Goal: Complete application form

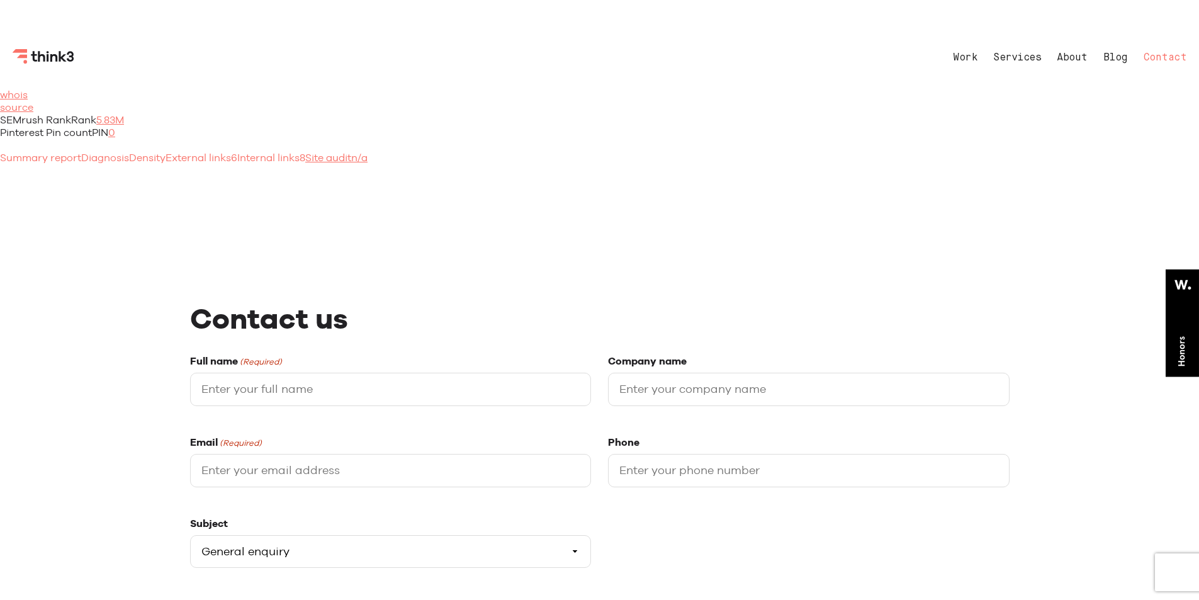
select select "General enquiry"
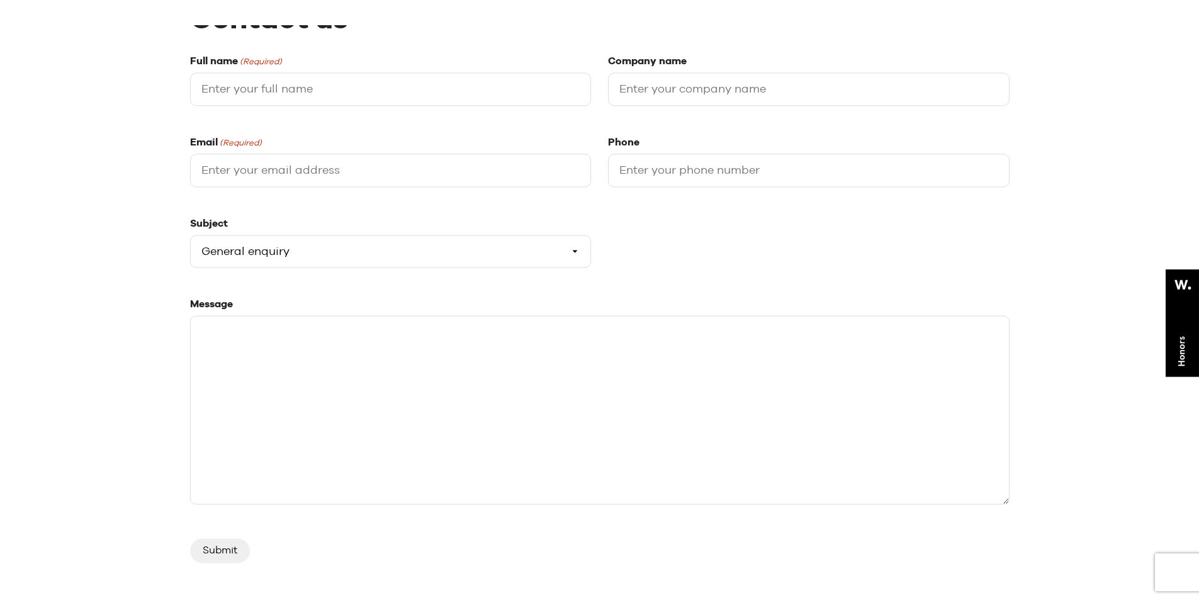
scroll to position [252, 0]
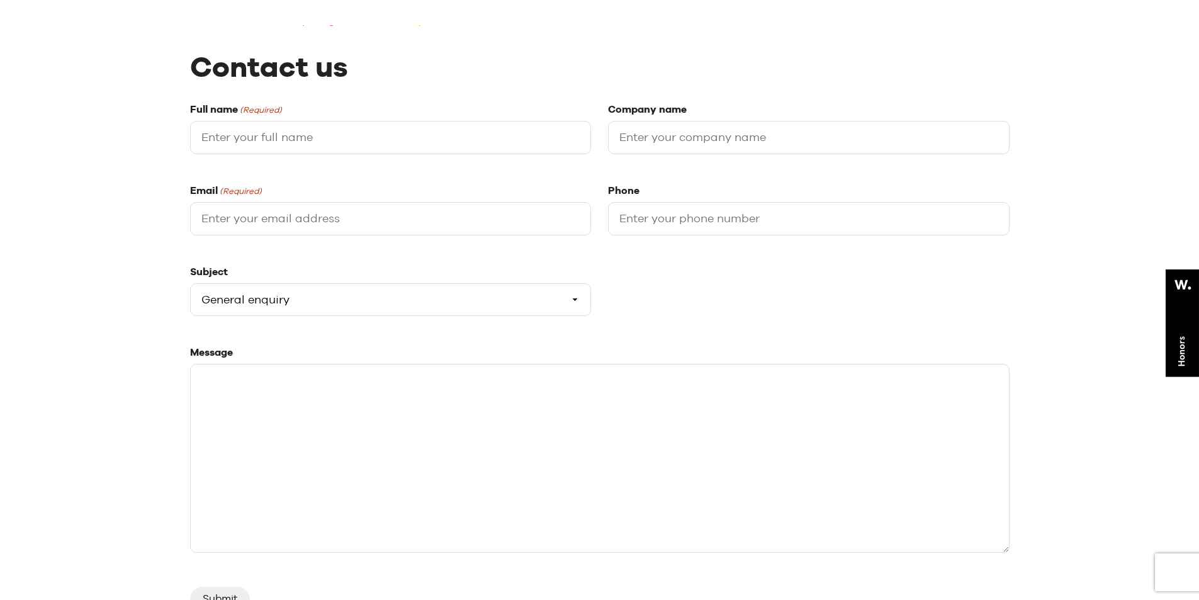
drag, startPoint x: 275, startPoint y: 133, endPoint x: 271, endPoint y: 140, distance: 8.2
click at [271, 140] on input "Full name (Required)" at bounding box center [391, 137] width 402 height 33
type input "[PERSON_NAME]"
type input "Technodream Web Design"
type input "[EMAIL_ADDRESS][DOMAIN_NAME]"
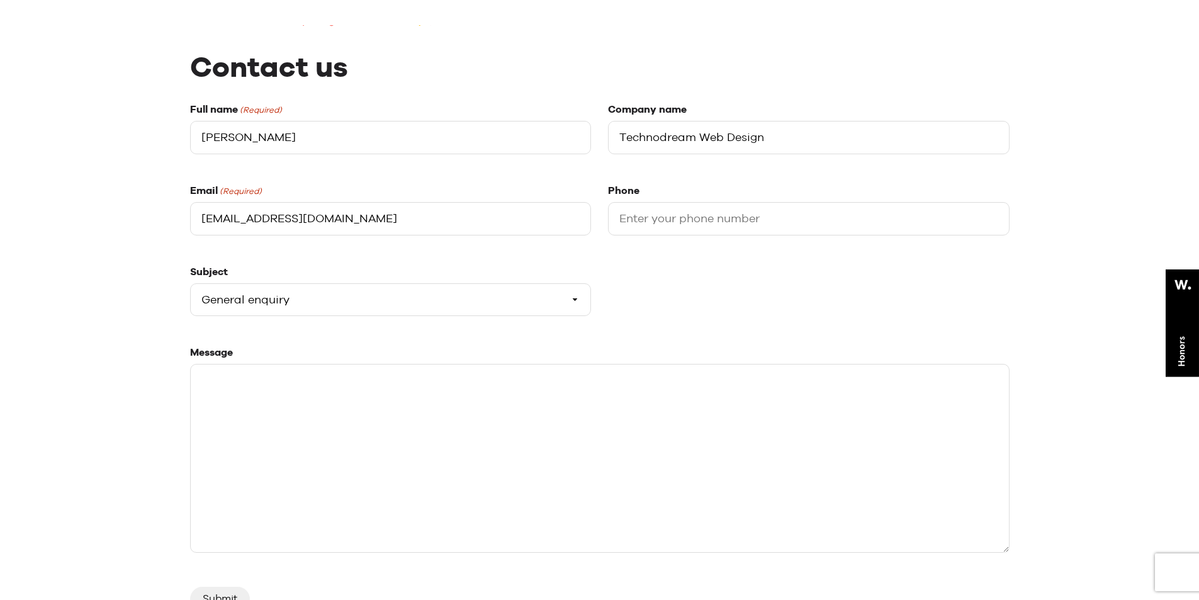
type input "7029409731"
drag, startPoint x: 279, startPoint y: 142, endPoint x: 288, endPoint y: 142, distance: 8.8
click at [288, 142] on input "[PERSON_NAME]" at bounding box center [391, 137] width 402 height 33
drag, startPoint x: 213, startPoint y: 225, endPoint x: 180, endPoint y: 220, distance: 33.7
click at [180, 220] on main "Like what you’ve seen? Then don’t be shy – get in touch 🎉 Contact us Full name …" at bounding box center [600, 425] width 845 height 1173
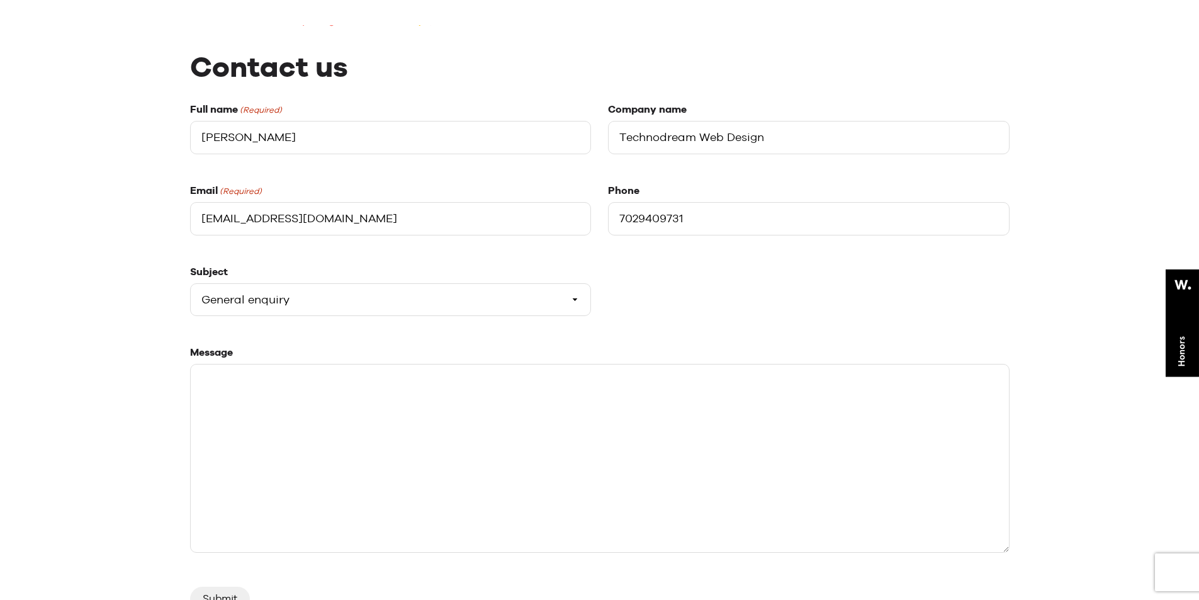
click at [634, 140] on input "Technodream Web Design" at bounding box center [809, 137] width 402 height 33
drag, startPoint x: 617, startPoint y: 216, endPoint x: 626, endPoint y: 217, distance: 9.5
click at [626, 217] on input "7029409731" at bounding box center [809, 218] width 402 height 33
click at [285, 293] on select "Please select a subject General enquiry Start a project Support" at bounding box center [391, 299] width 402 height 33
click at [190, 283] on select "Please select a subject General enquiry Start a project Support" at bounding box center [391, 299] width 402 height 33
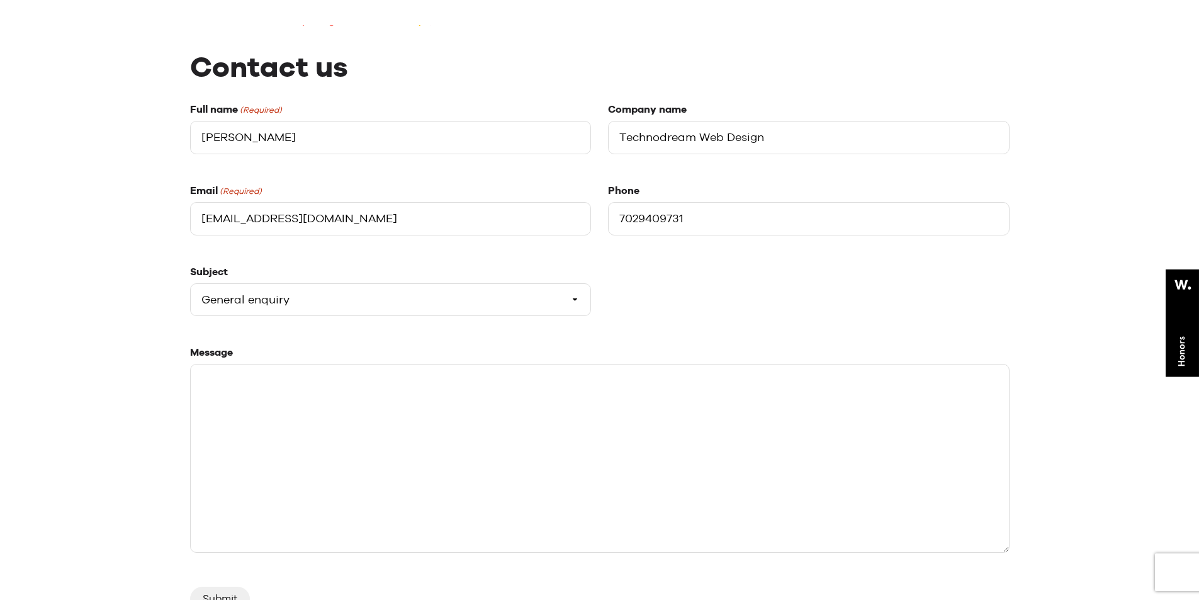
click at [333, 432] on textarea "Message" at bounding box center [600, 458] width 820 height 189
paste textarea "Hello, I am [PERSON_NAME], a web development manager from Technodream Web Desig…"
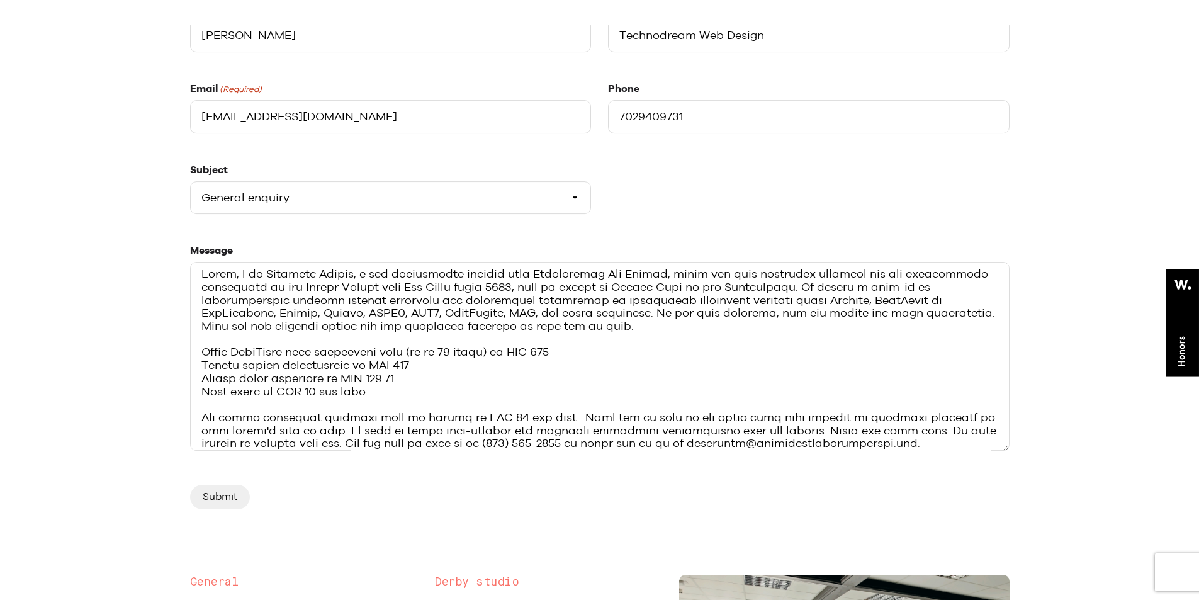
scroll to position [504, 0]
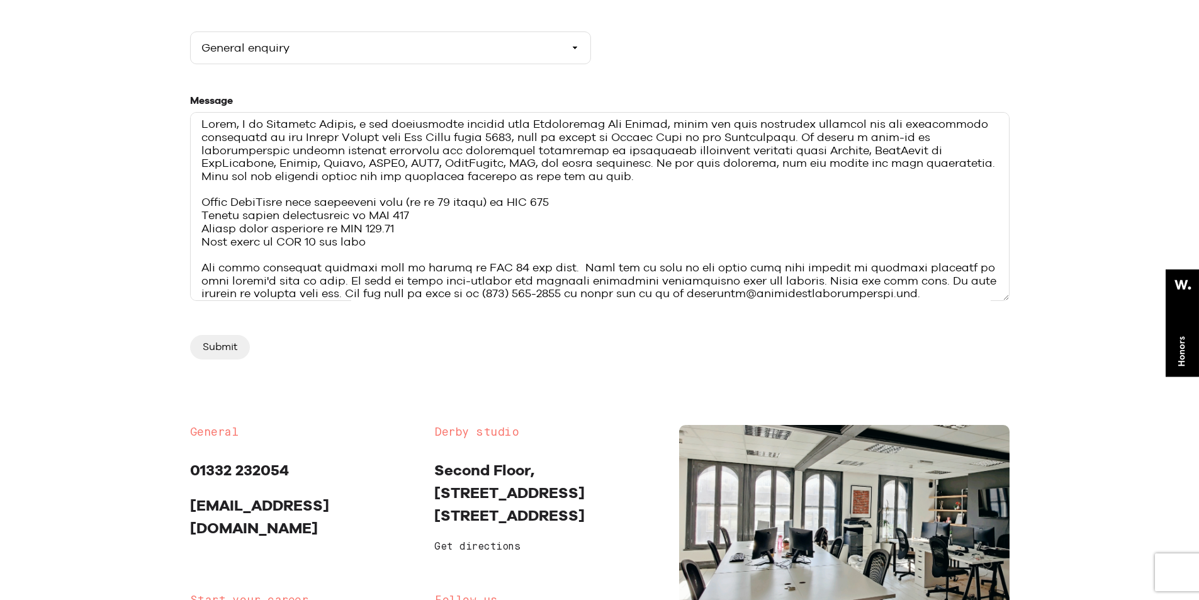
type textarea "Hello, I am [PERSON_NAME], a web development manager from Technodream Web Desig…"
click at [214, 351] on input "Submit" at bounding box center [220, 347] width 60 height 24
